Goal: Information Seeking & Learning: Understand process/instructions

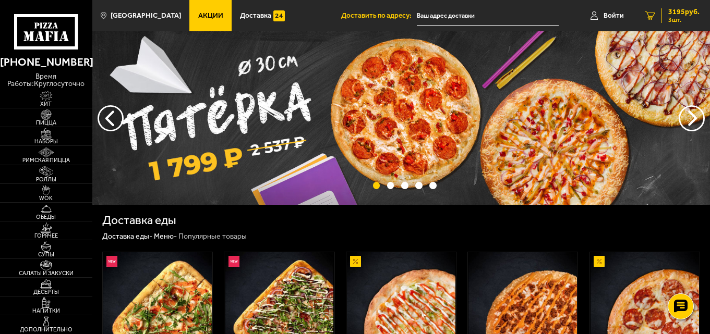
click at [675, 18] on span "3 шт." at bounding box center [683, 20] width 31 height 6
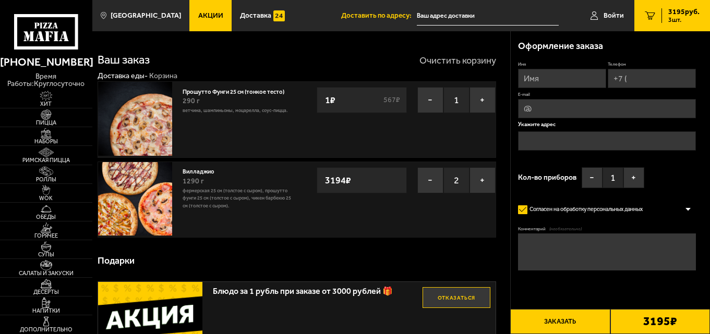
click at [470, 57] on button "Очистить корзину" at bounding box center [457, 60] width 77 height 9
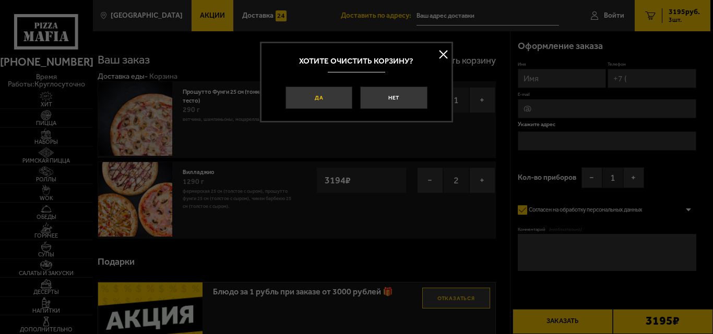
click at [331, 92] on button "Да" at bounding box center [318, 98] width 67 height 22
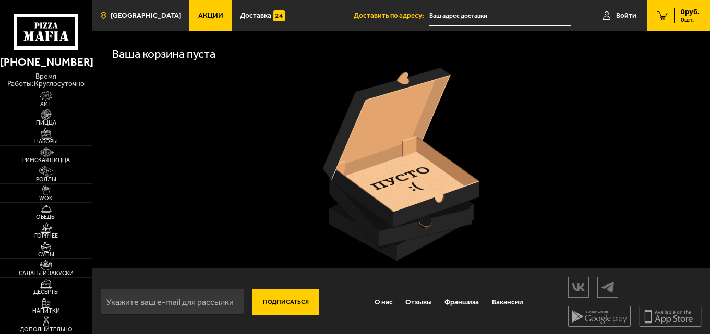
click at [113, 10] on link "[GEOGRAPHIC_DATA]" at bounding box center [140, 15] width 97 height 31
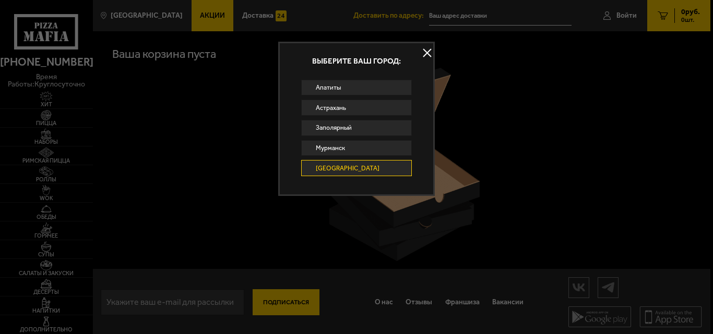
click at [423, 52] on button at bounding box center [427, 53] width 16 height 16
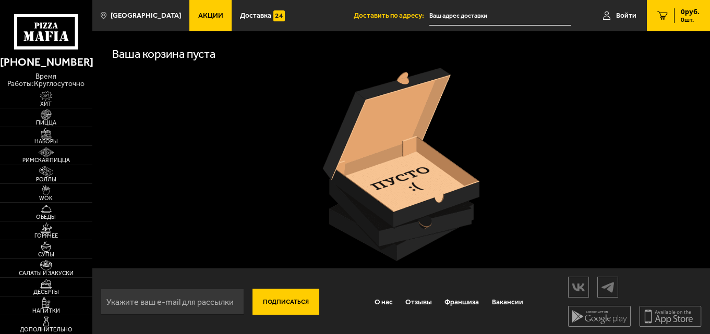
click at [65, 53] on link "[PHONE_NUMBER]" at bounding box center [46, 62] width 92 height 18
click at [42, 21] on icon at bounding box center [46, 31] width 64 height 35
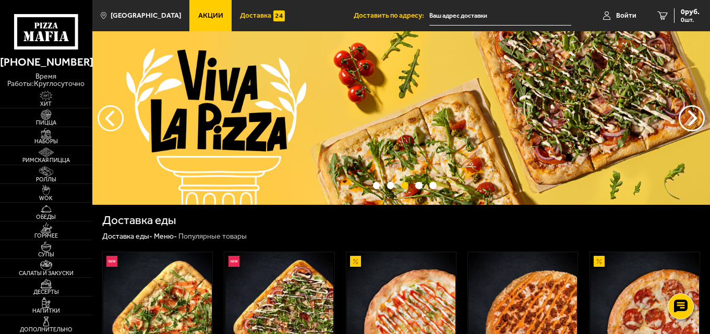
click at [240, 17] on span "Доставка" at bounding box center [255, 15] width 31 height 7
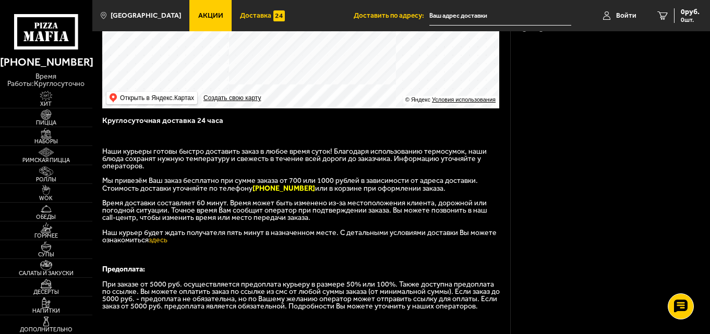
scroll to position [154, 0]
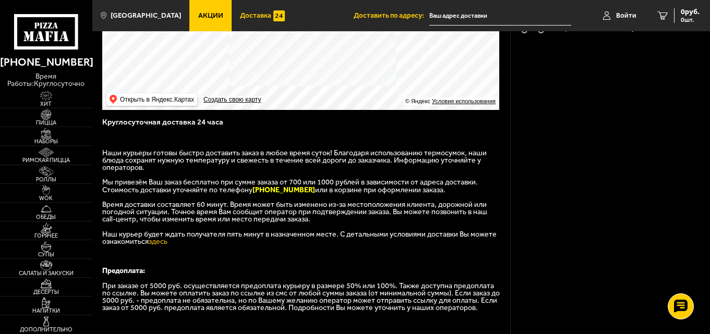
click at [204, 24] on link "Акции" at bounding box center [210, 15] width 42 height 31
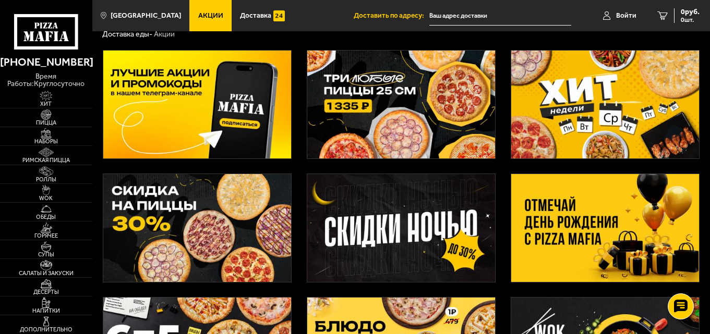
scroll to position [27, 0]
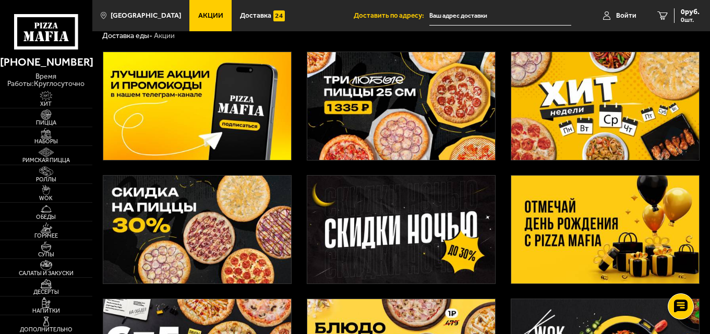
click at [225, 129] on img at bounding box center [197, 106] width 188 height 108
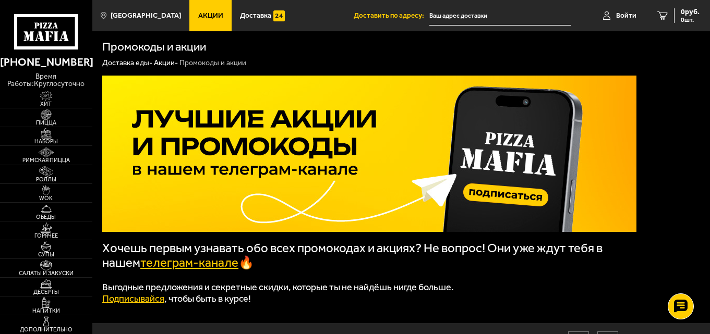
click at [199, 8] on link "Акции" at bounding box center [210, 15] width 42 height 31
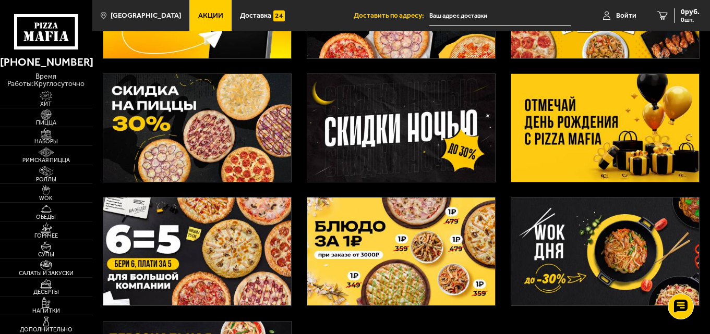
click at [390, 230] on img at bounding box center [401, 252] width 188 height 108
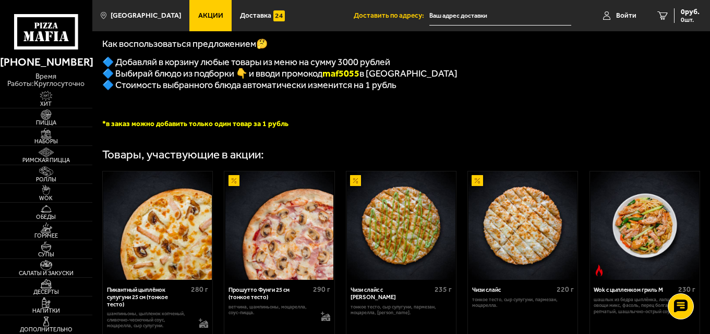
scroll to position [245, 0]
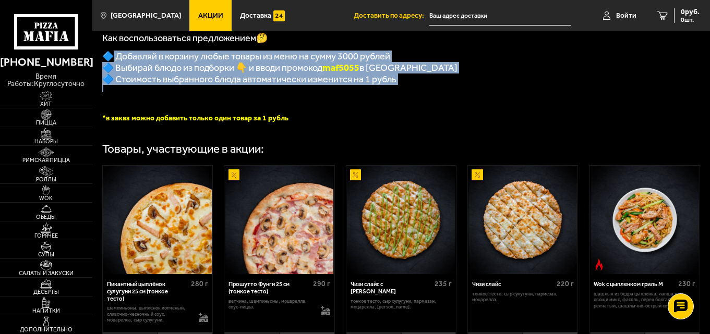
drag, startPoint x: 113, startPoint y: 58, endPoint x: 393, endPoint y: 91, distance: 282.6
copy div "Добавляй в корзину любые товары из меню на сумму 3000 рублей 🔷 Выбирай блюдо из…"
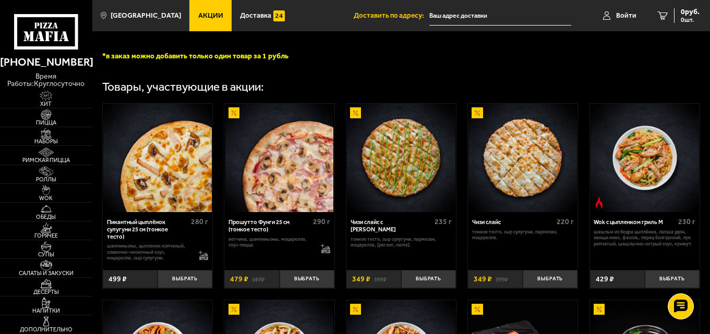
scroll to position [298, 0]
